Goal: Navigation & Orientation: Find specific page/section

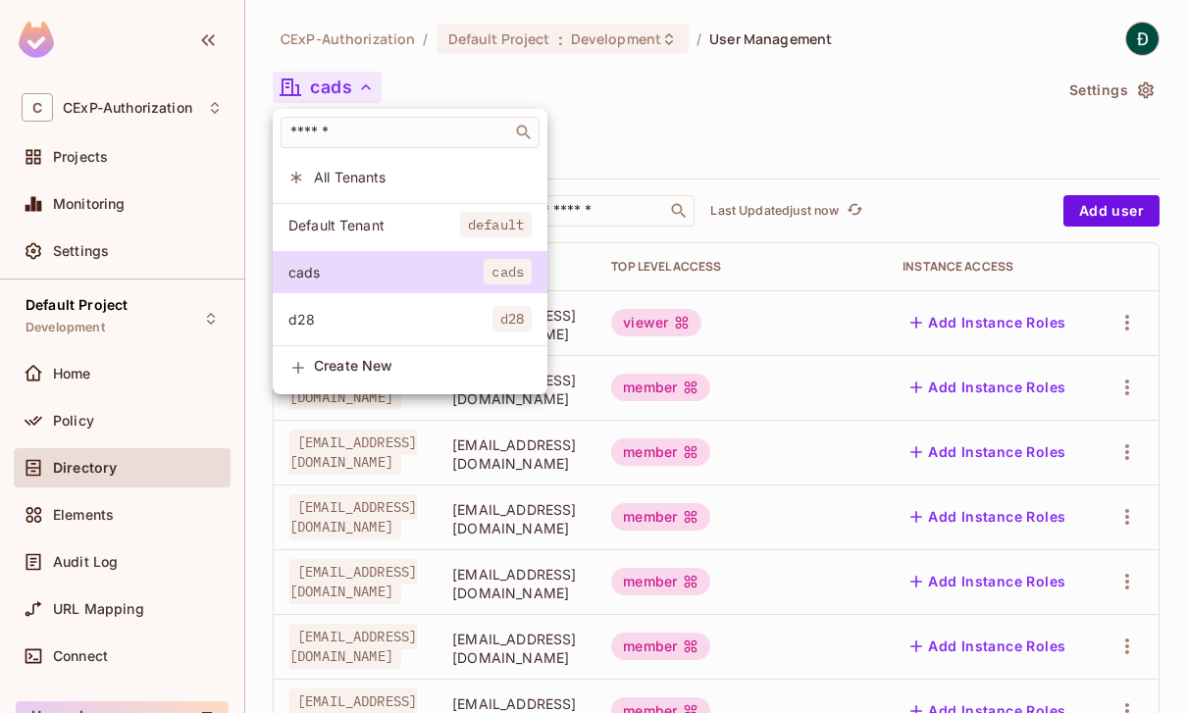
click at [412, 326] on span "d28" at bounding box center [390, 319] width 204 height 19
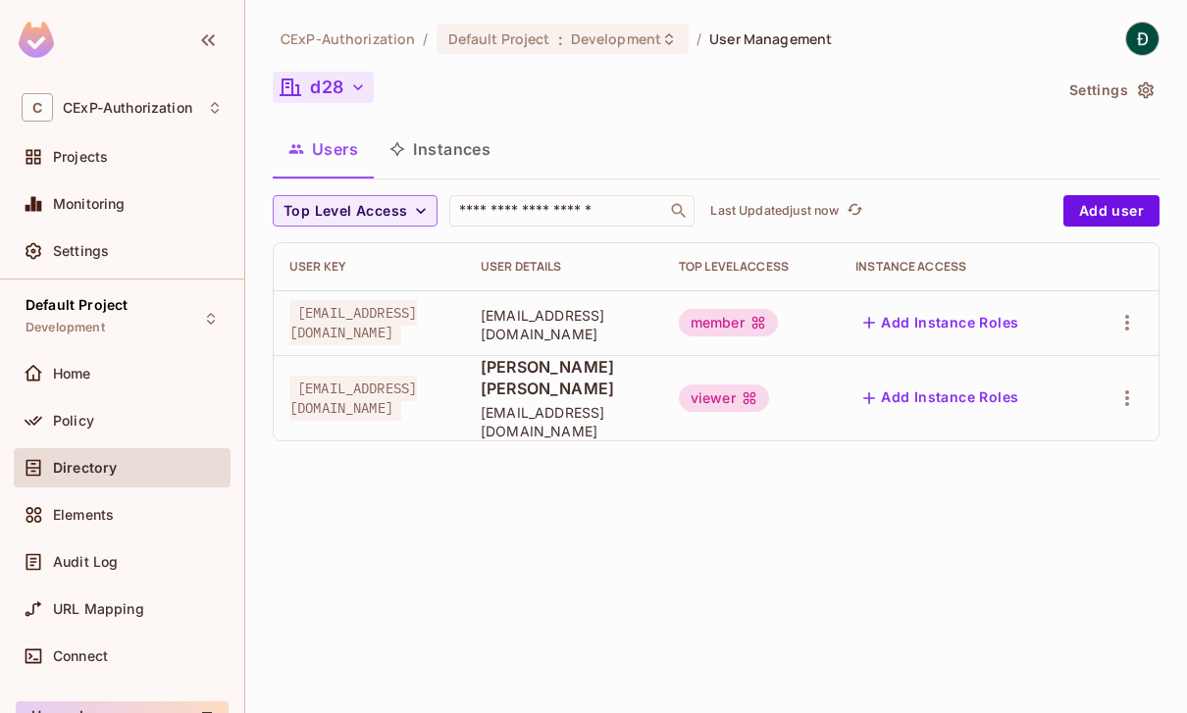
click at [340, 92] on button "d28" at bounding box center [323, 87] width 101 height 31
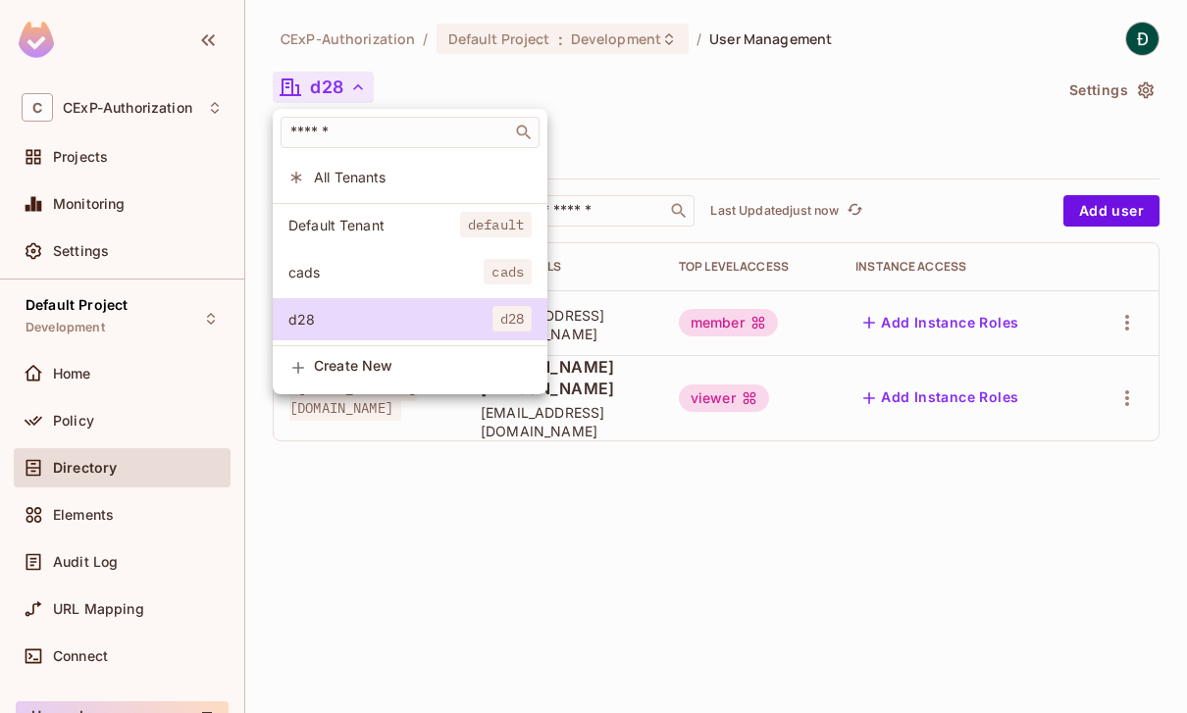
click at [392, 279] on span "cads" at bounding box center [385, 272] width 195 height 19
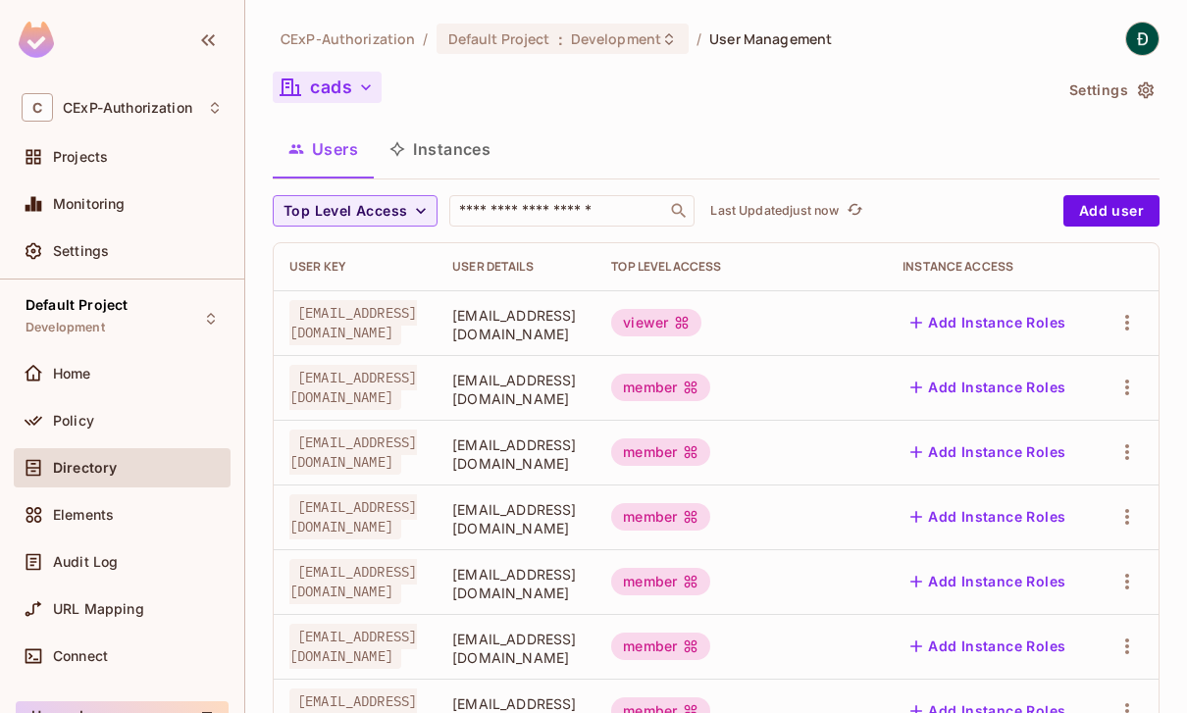
click at [376, 91] on icon "button" at bounding box center [366, 88] width 20 height 20
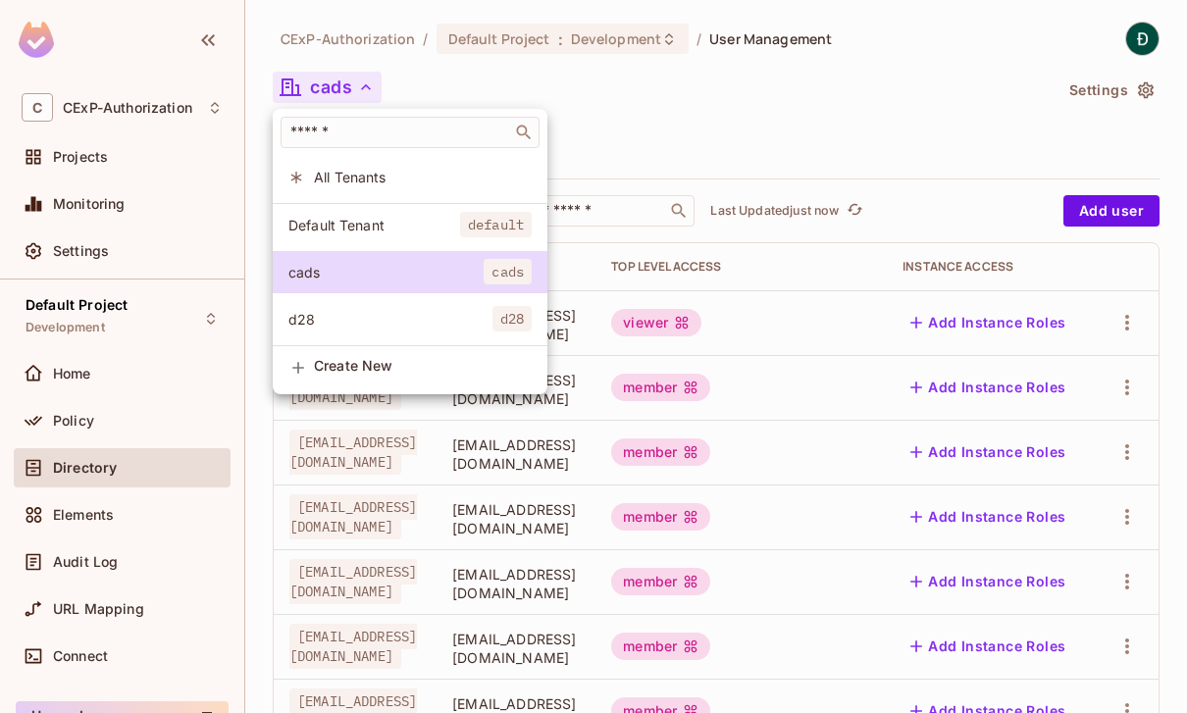
click at [673, 96] on div at bounding box center [593, 356] width 1187 height 713
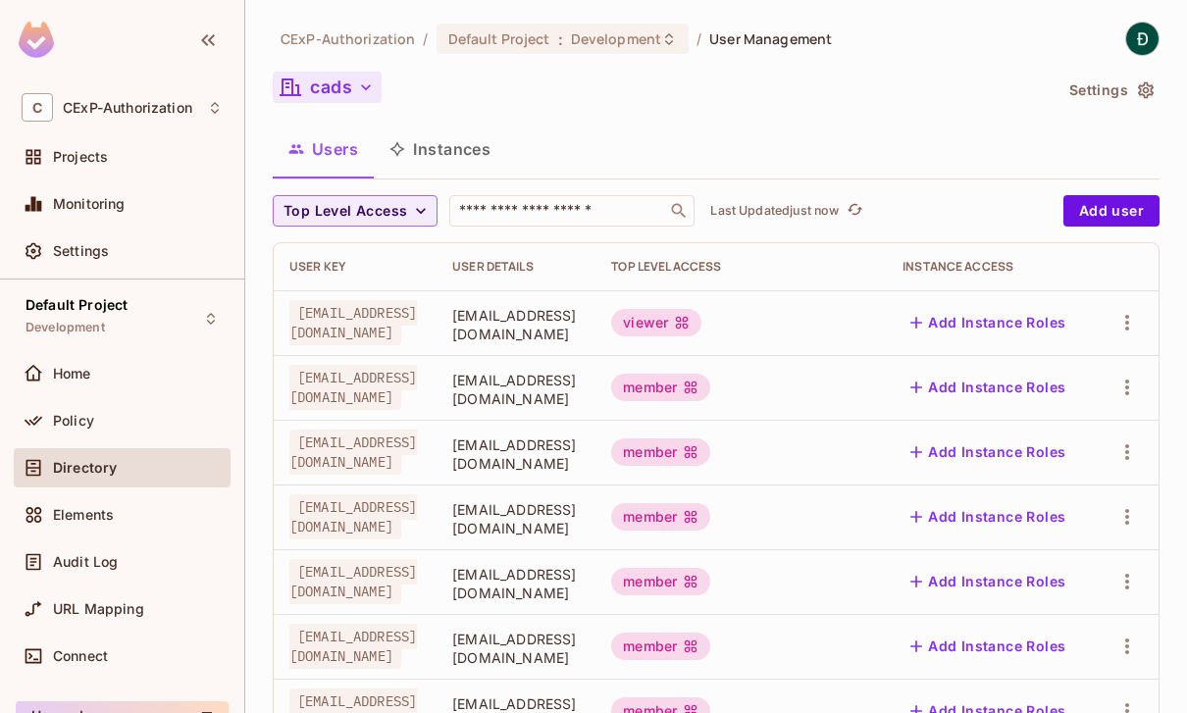
click at [334, 93] on button "cads" at bounding box center [327, 87] width 109 height 31
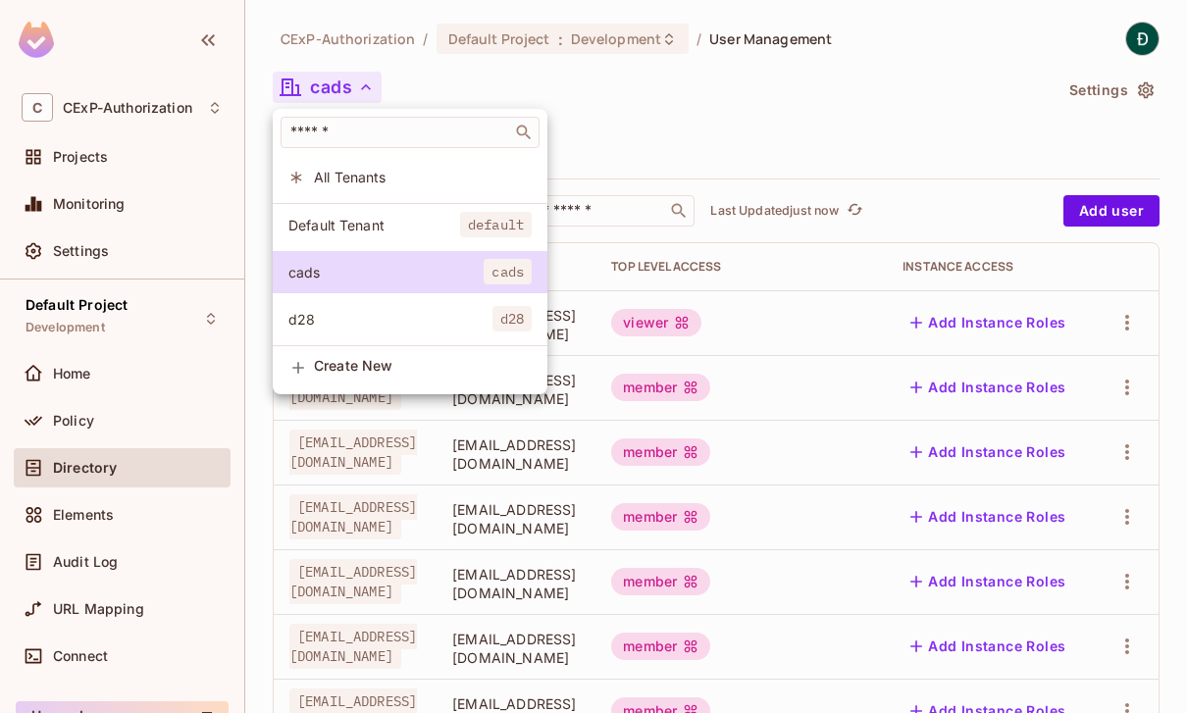
click at [408, 214] on li "Default Tenant default" at bounding box center [410, 225] width 275 height 42
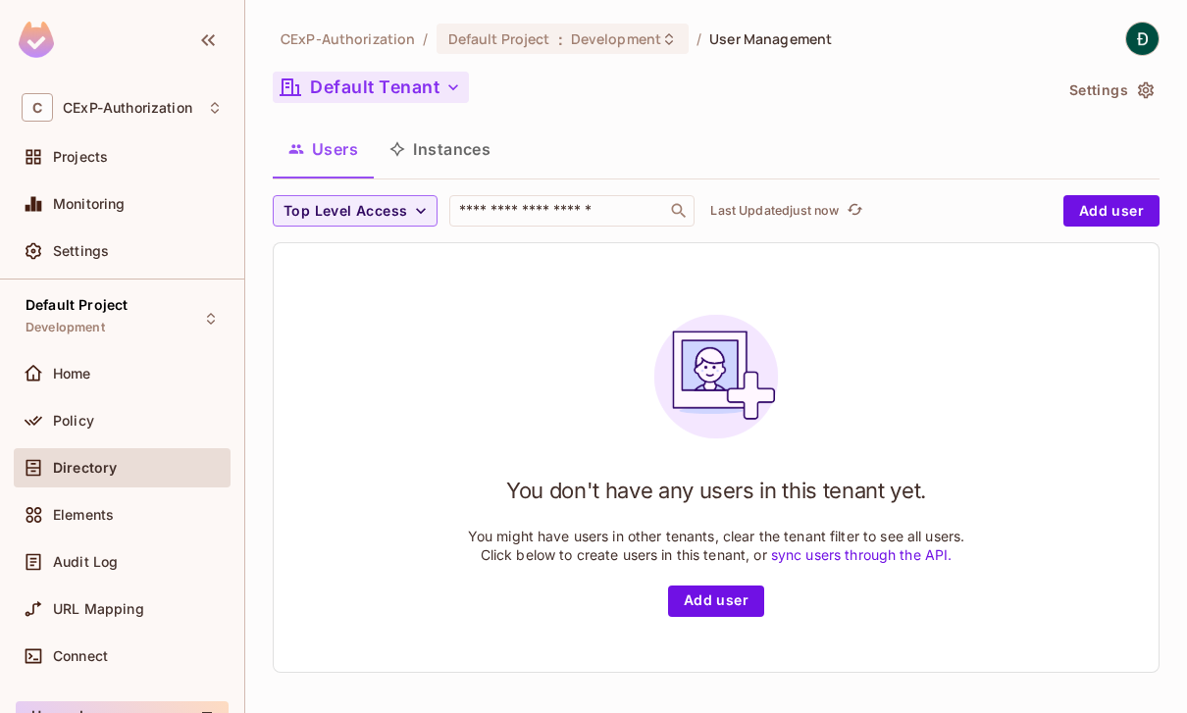
click at [420, 87] on button "Default Tenant" at bounding box center [371, 87] width 196 height 31
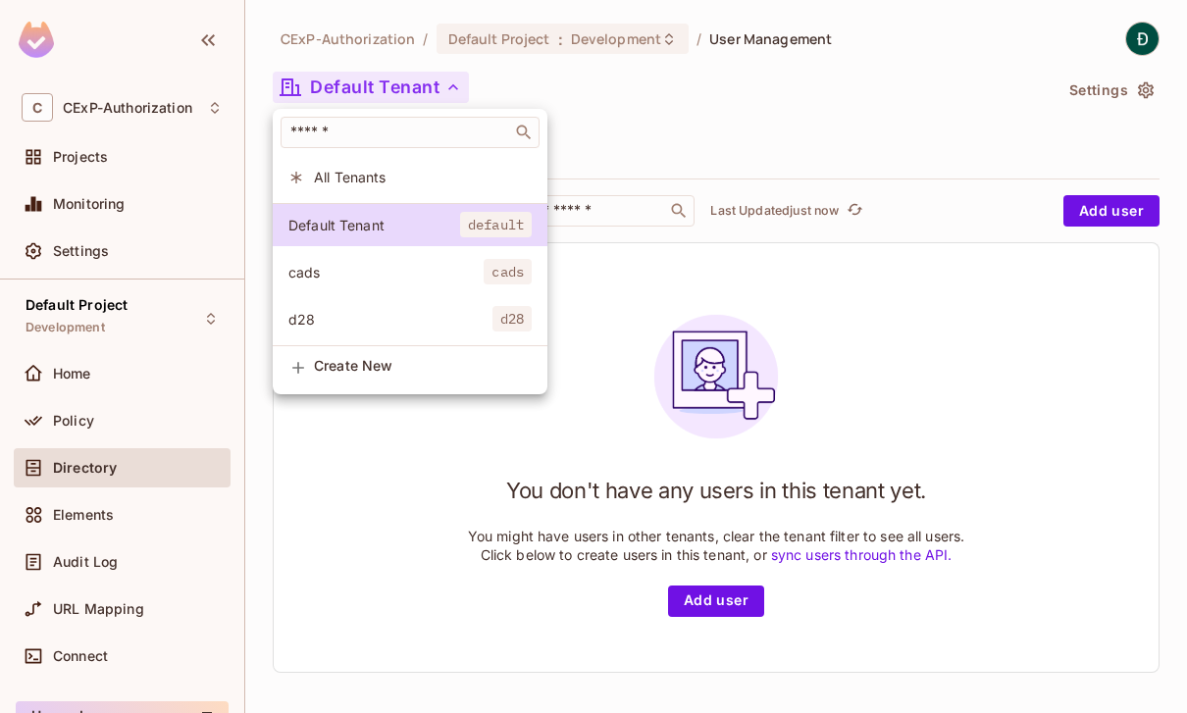
click at [403, 271] on span "cads" at bounding box center [385, 272] width 195 height 19
